Goal: Navigation & Orientation: Find specific page/section

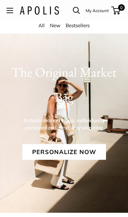
scroll to position [8, 0]
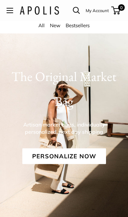
click at [10, 12] on button "Open menu" at bounding box center [10, 10] width 7 height 5
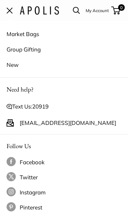
click at [15, 35] on link "Market Bags" at bounding box center [64, 33] width 115 height 15
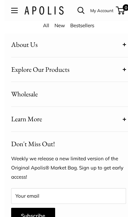
scroll to position [1568, 0]
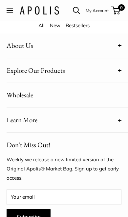
click at [15, 70] on span "Explore Our Products" at bounding box center [36, 71] width 58 height 12
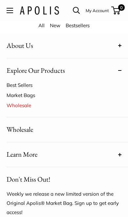
click at [10, 82] on link "Best Sellers" at bounding box center [61, 85] width 108 height 10
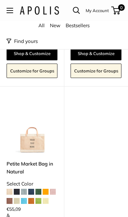
scroll to position [171, 0]
